Goal: Information Seeking & Learning: Learn about a topic

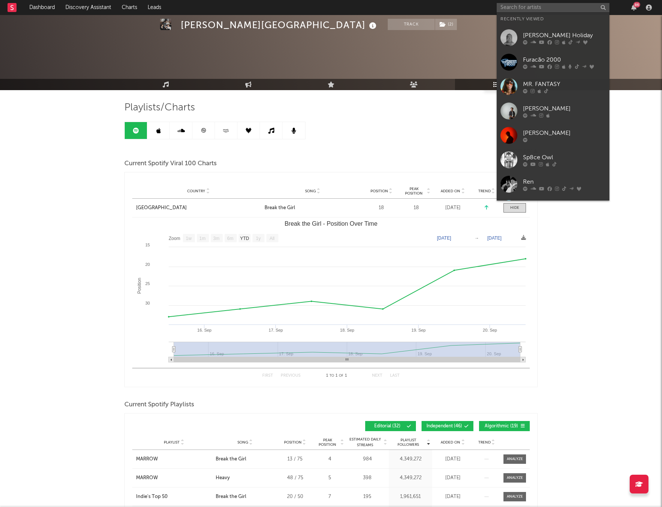
select select "1w"
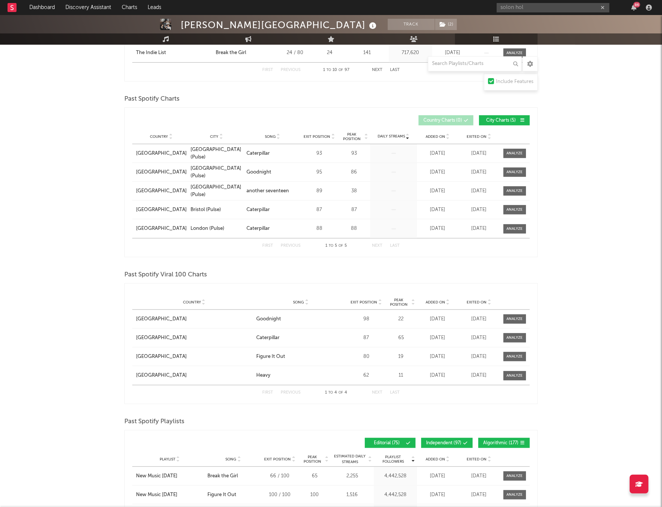
click at [531, 8] on input "solon hol" at bounding box center [553, 7] width 113 height 9
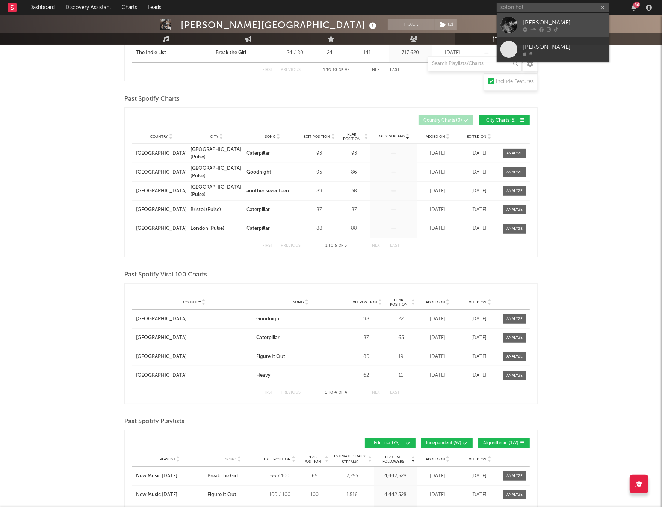
type input "solon hol"
click at [514, 22] on div at bounding box center [509, 25] width 17 height 17
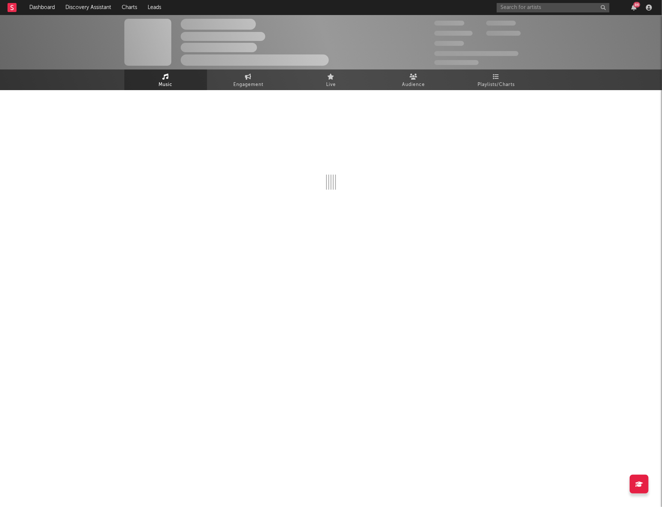
select select "6m"
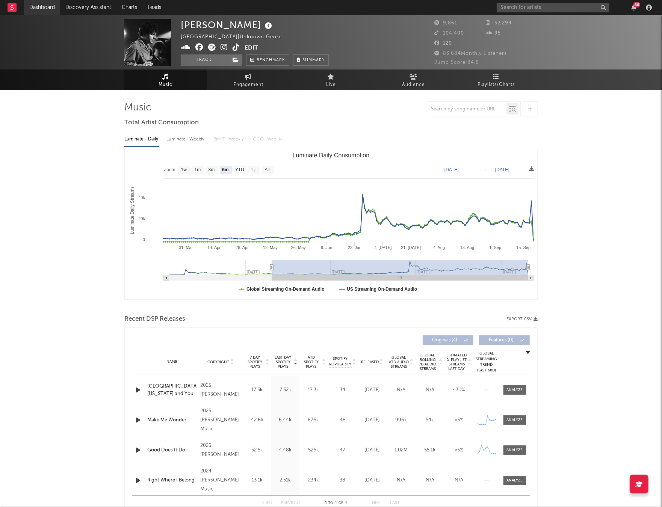
click at [50, 8] on link "Dashboard" at bounding box center [42, 7] width 36 height 15
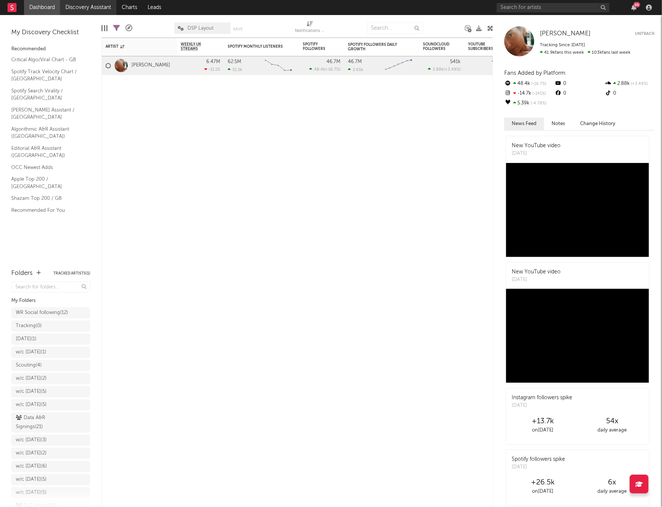
click at [81, 9] on link "Discovery Assistant" at bounding box center [88, 7] width 56 height 15
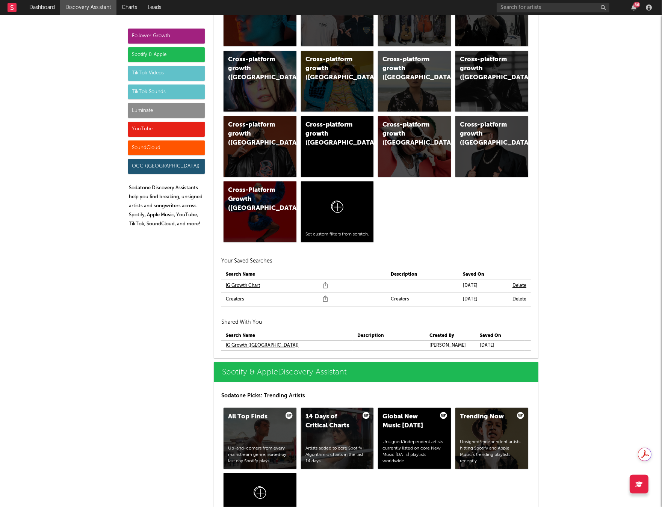
scroll to position [672, 0]
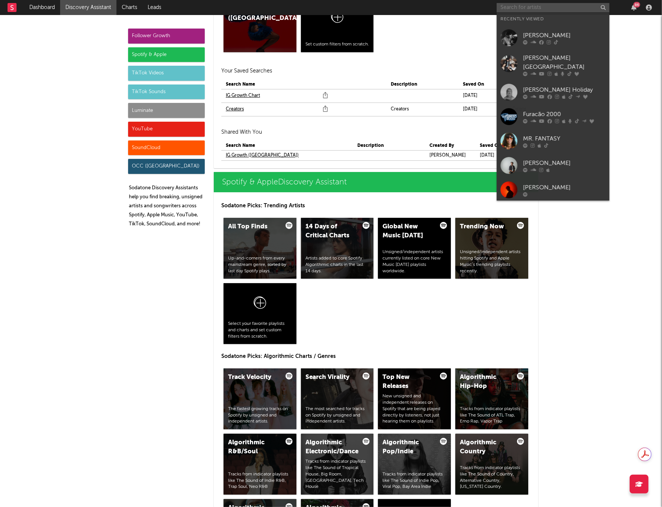
click at [525, 10] on input "text" at bounding box center [553, 7] width 113 height 9
paste input "[URL][DOMAIN_NAME]"
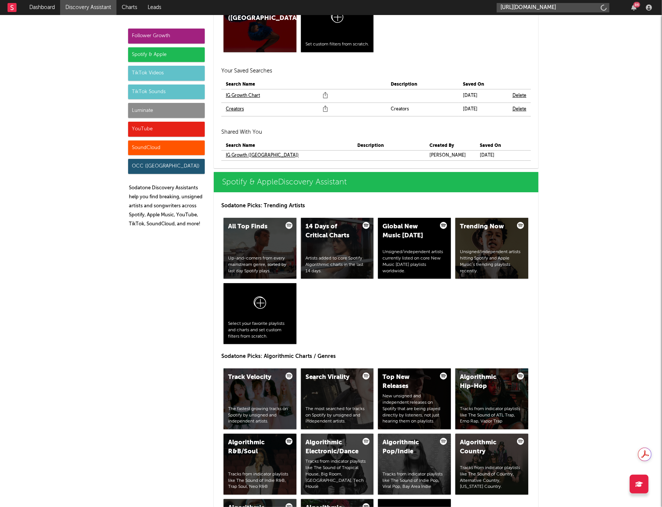
scroll to position [0, 21]
type input "[URL][DOMAIN_NAME]"
click at [524, 18] on link "[PERSON_NAME]" at bounding box center [553, 25] width 113 height 24
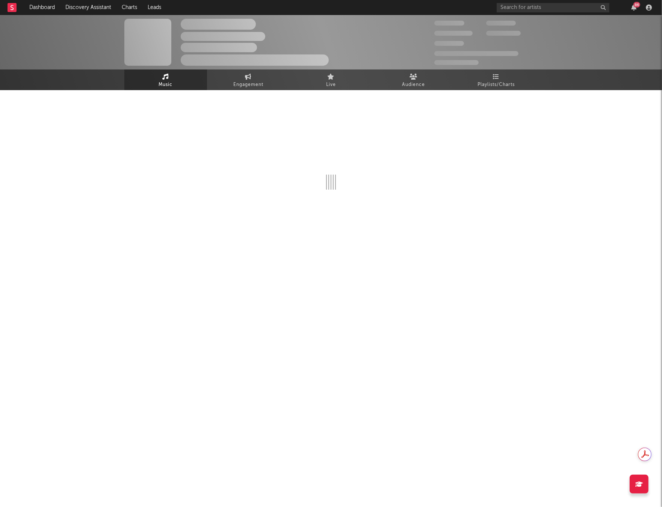
select select "1w"
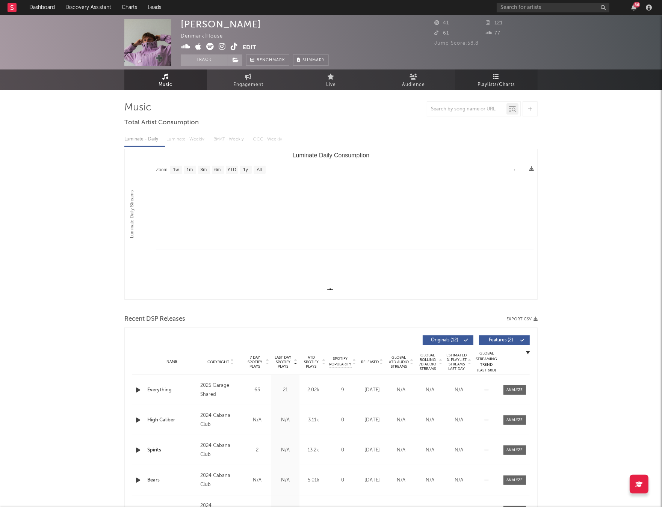
click at [486, 81] on span "Playlists/Charts" at bounding box center [496, 84] width 37 height 9
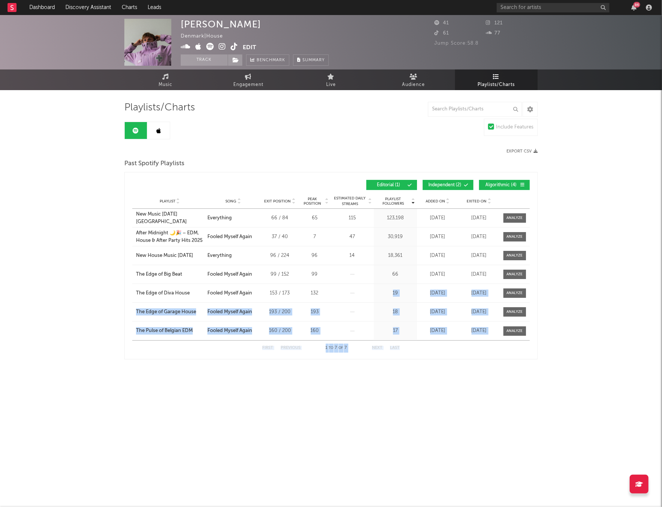
drag, startPoint x: 324, startPoint y: 302, endPoint x: 441, endPoint y: 416, distance: 163.7
click at [441, 405] on html "Dashboard Discovery Assistant Charts Leads 86 Notifications Settings Mark all a…" at bounding box center [331, 202] width 662 height 405
click at [451, 405] on html "Dashboard Discovery Assistant Charts Leads 86 Notifications Settings Mark all a…" at bounding box center [331, 202] width 662 height 405
